Goal: Check status

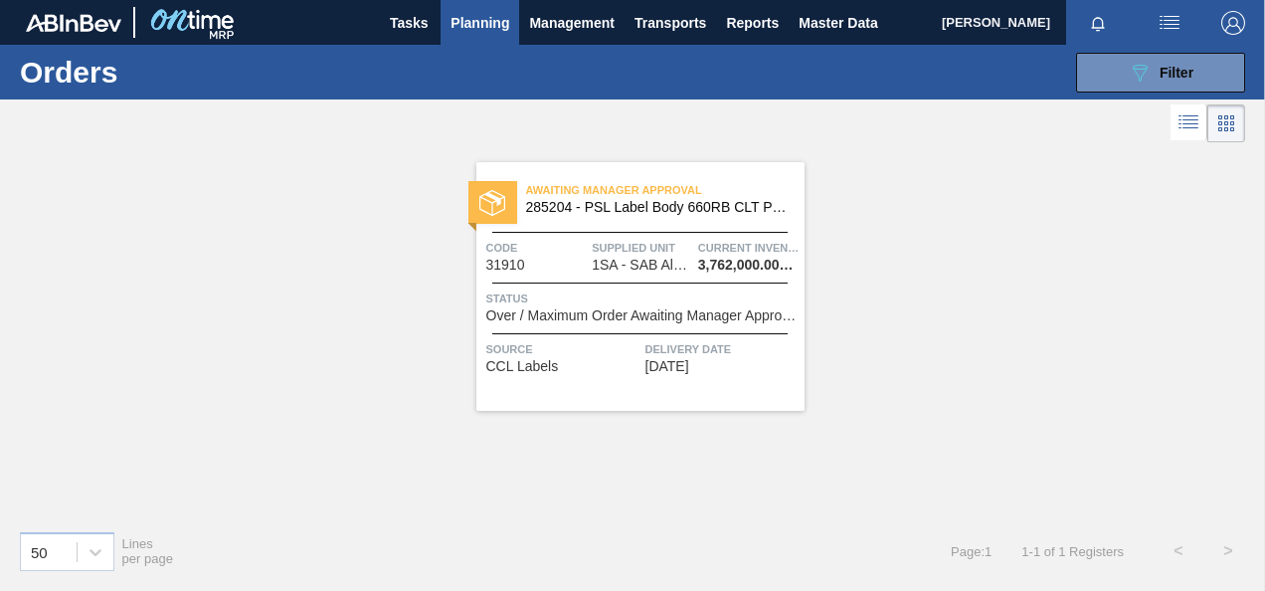
click at [615, 345] on span "Source" at bounding box center [563, 349] width 154 height 20
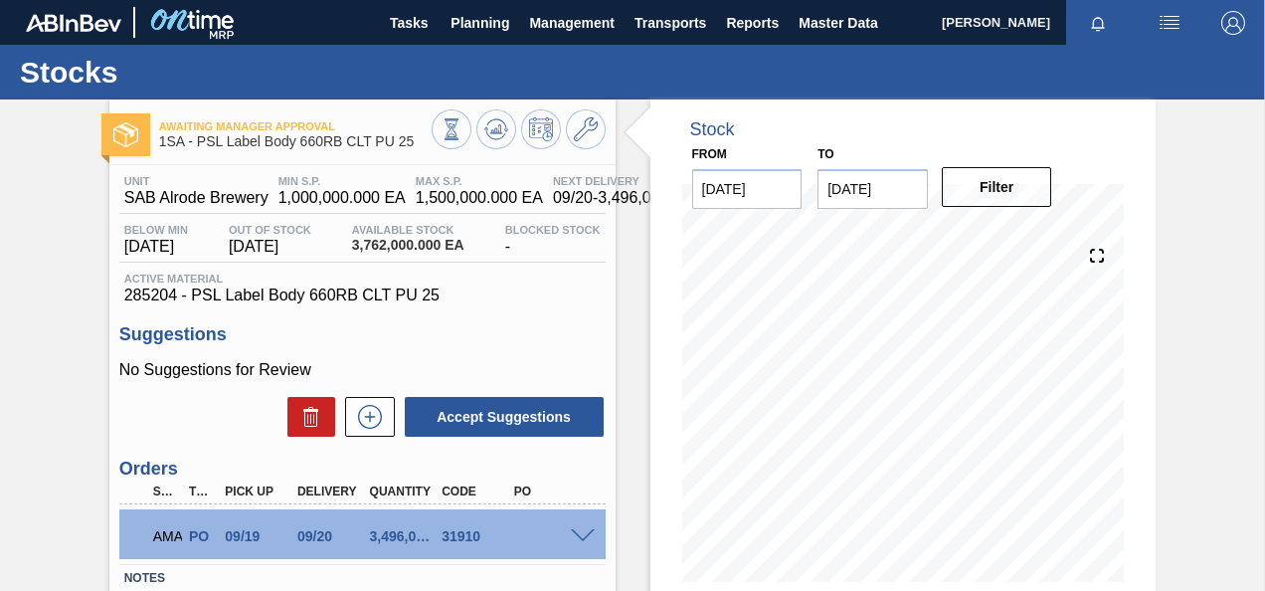
click at [1227, 525] on div "Awaiting Manager Approval 1SA - PSL Label Body 660RB CLT PU 25 Unit SAB Alrode …" at bounding box center [632, 477] width 1265 height 756
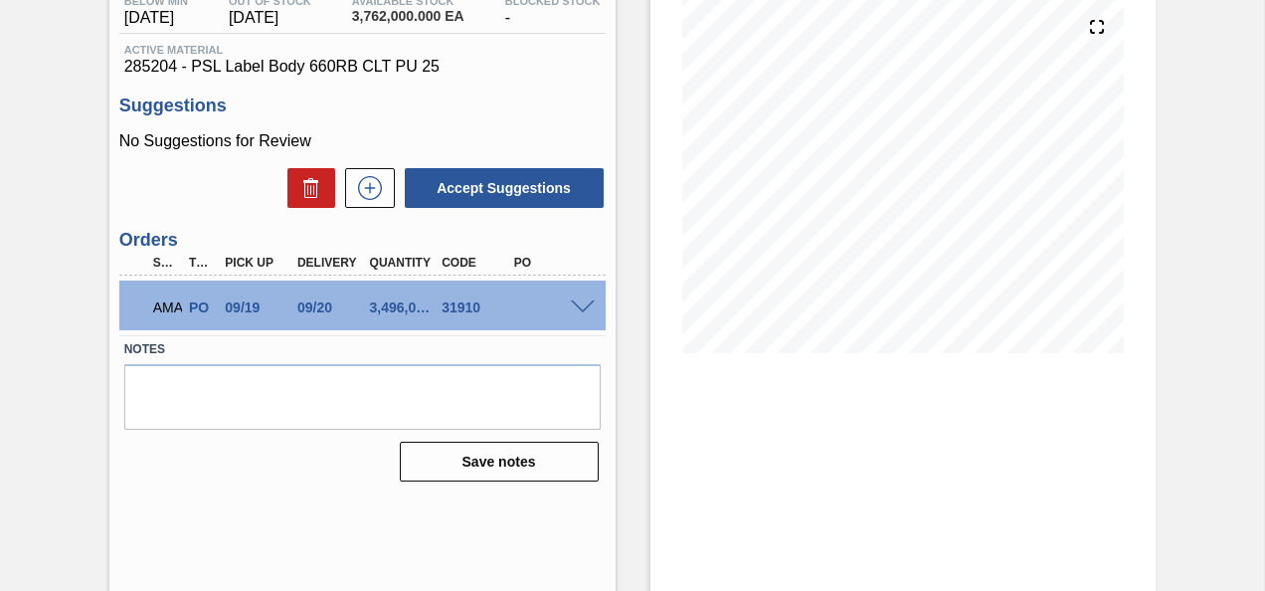
scroll to position [264, 0]
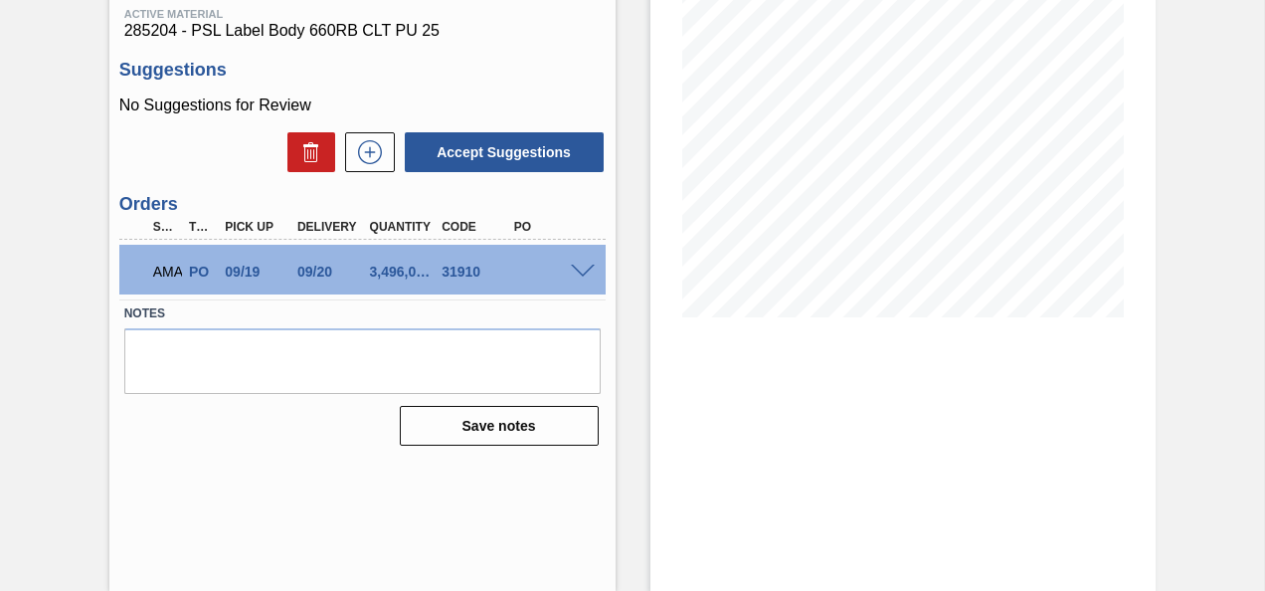
click at [581, 274] on span at bounding box center [583, 271] width 24 height 15
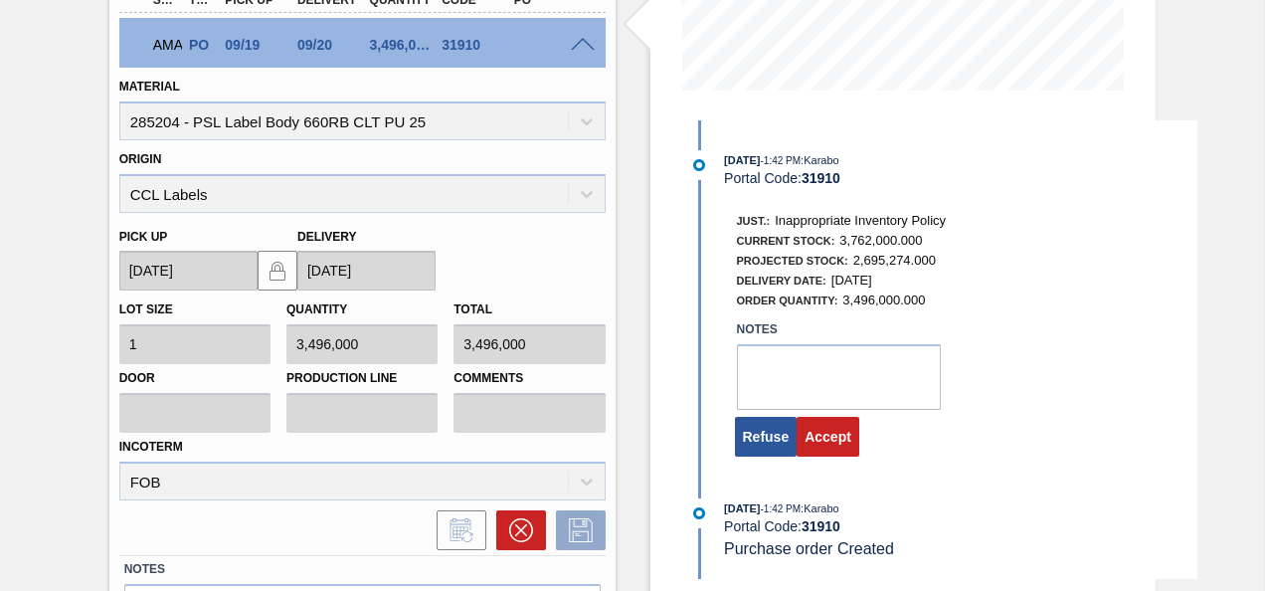
scroll to position [619, 0]
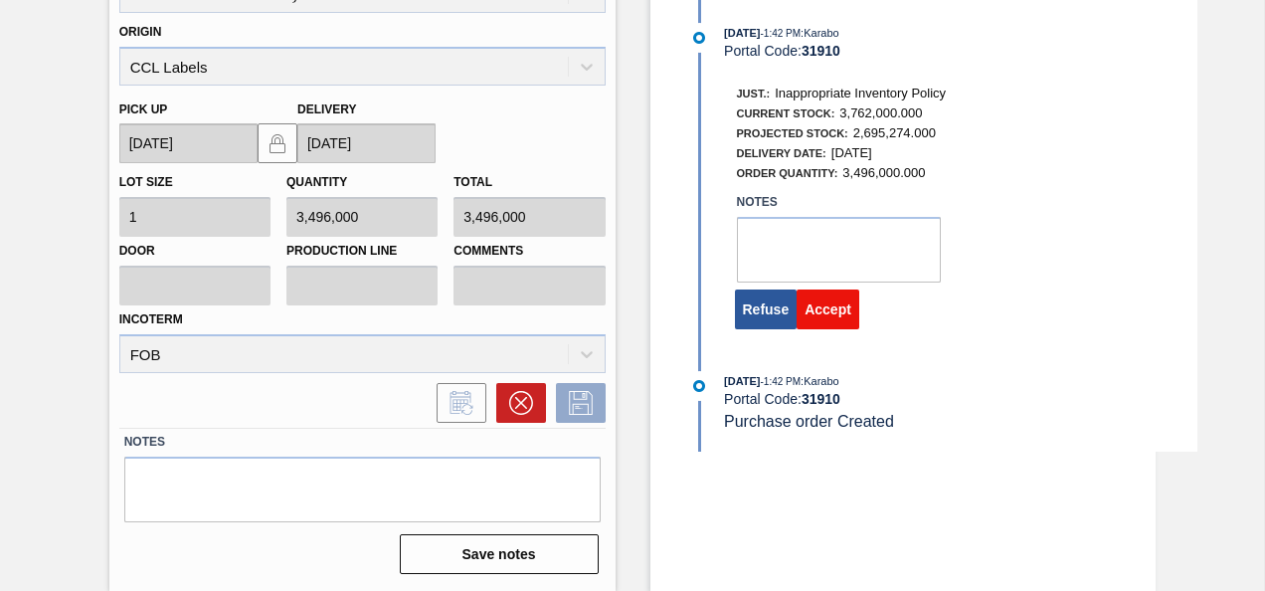
click at [839, 316] on button "Accept" at bounding box center [827, 309] width 63 height 40
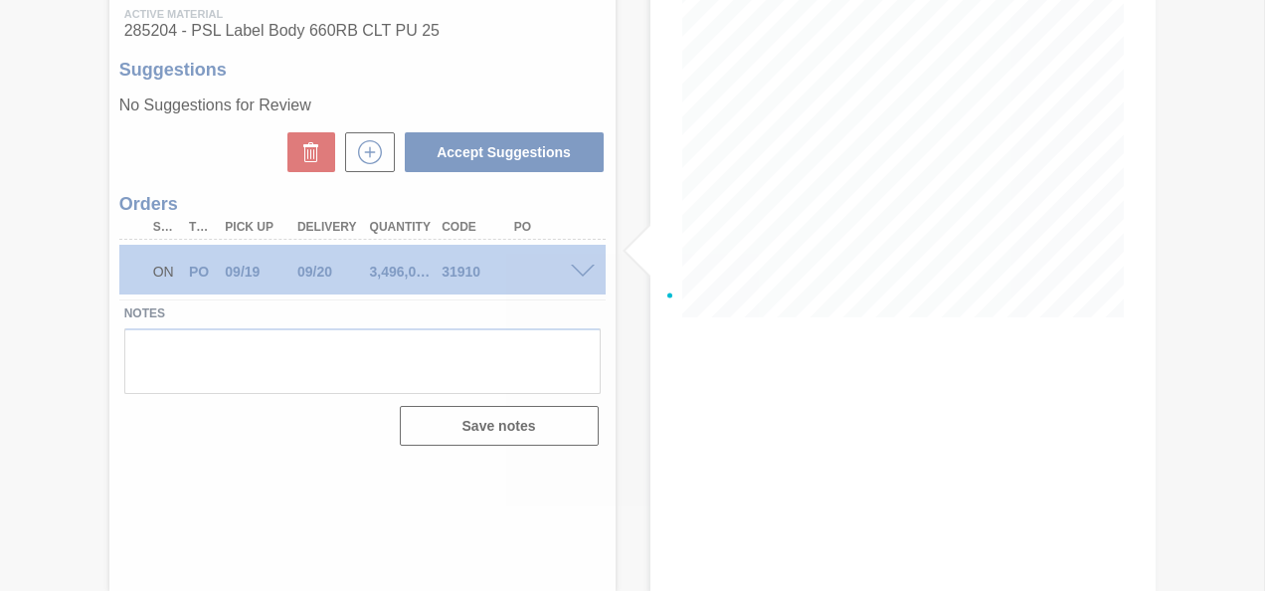
scroll to position [264, 0]
